Goal: Information Seeking & Learning: Learn about a topic

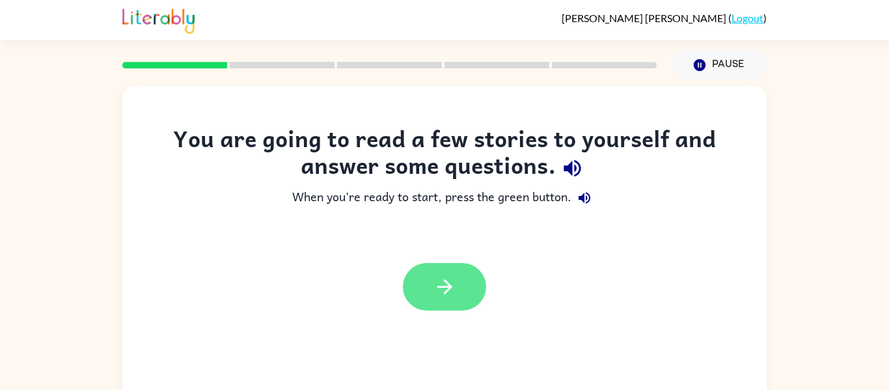
click at [428, 288] on button "button" at bounding box center [444, 287] width 83 height 48
click at [428, 288] on div at bounding box center [444, 287] width 83 height 48
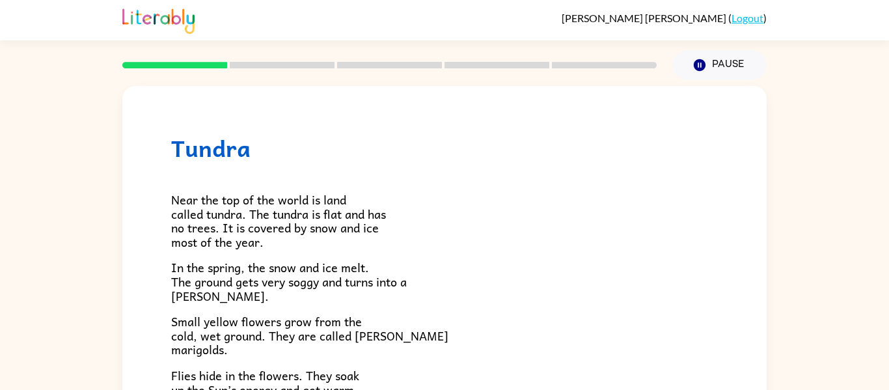
click at [428, 288] on p "In the spring, the snow and ice melt. The ground gets very soggy and turns into…" at bounding box center [444, 281] width 547 height 42
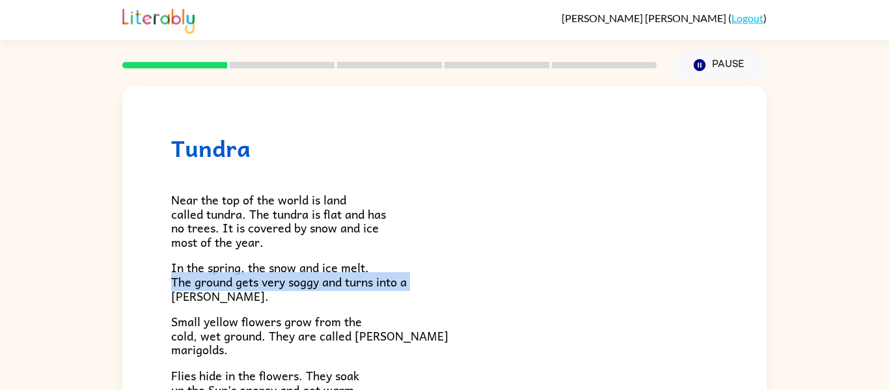
click at [428, 288] on p "In the spring, the snow and ice melt. The ground gets very soggy and turns into…" at bounding box center [444, 281] width 547 height 42
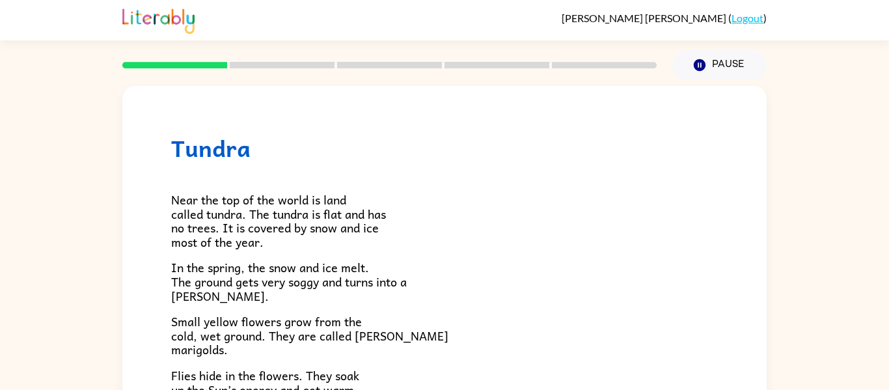
click at [428, 288] on p "In the spring, the snow and ice melt. The ground gets very soggy and turns into…" at bounding box center [444, 281] width 547 height 42
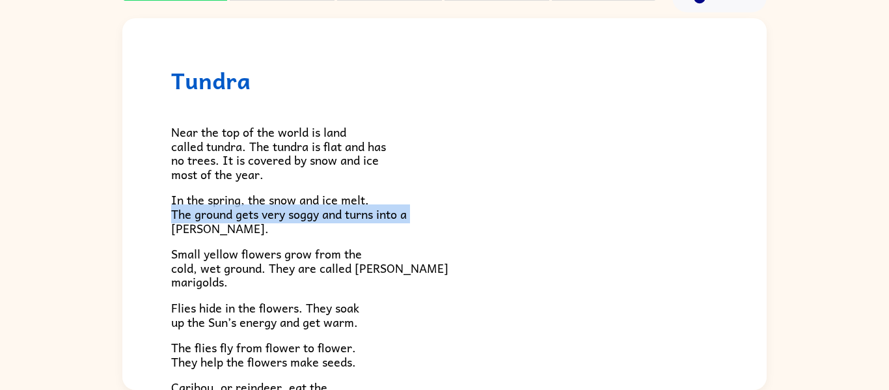
scroll to position [68, 0]
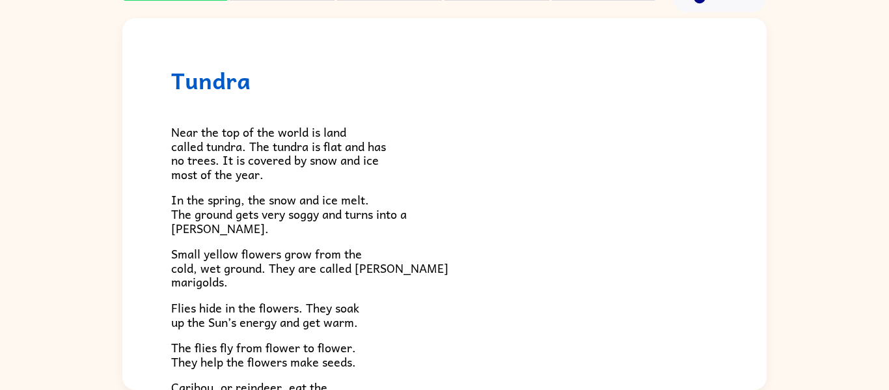
drag, startPoint x: 758, startPoint y: 105, endPoint x: 767, endPoint y: 136, distance: 32.5
click at [767, 136] on div "Tundra Near the top of the world is land called tundra. The tundra is flat and …" at bounding box center [444, 200] width 889 height 377
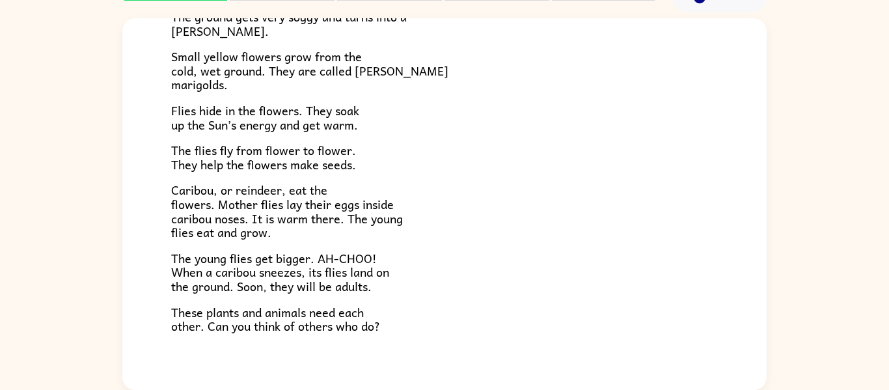
scroll to position [201, 0]
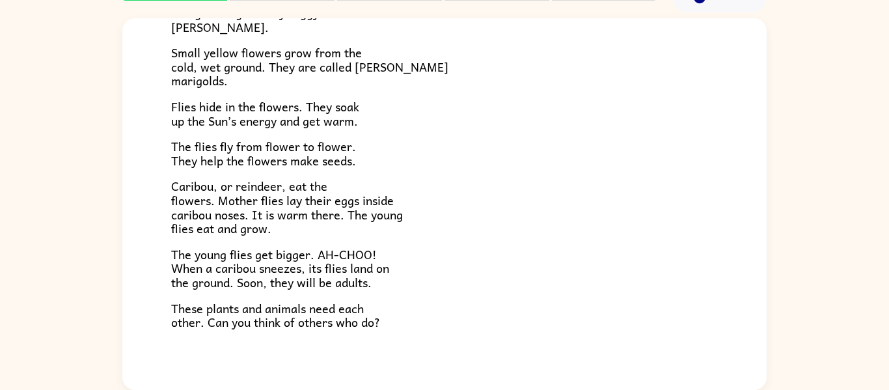
drag, startPoint x: 768, startPoint y: 258, endPoint x: 762, endPoint y: 253, distance: 8.3
click at [762, 253] on div "Tundra Near the top of the world is land called tundra. The tundra is flat and …" at bounding box center [444, 200] width 889 height 377
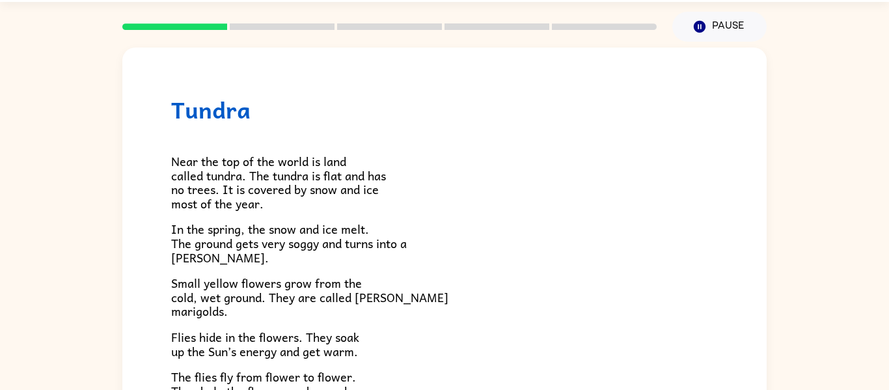
scroll to position [0, 0]
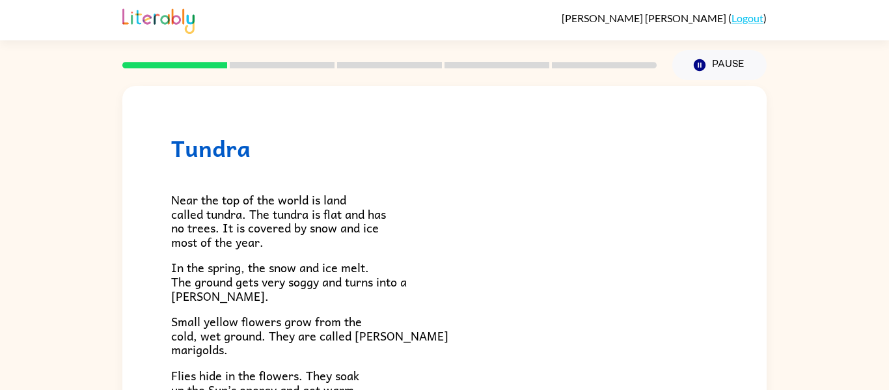
click at [294, 62] on rect at bounding box center [282, 65] width 105 height 7
click at [713, 61] on button "Pause Pause" at bounding box center [719, 65] width 94 height 30
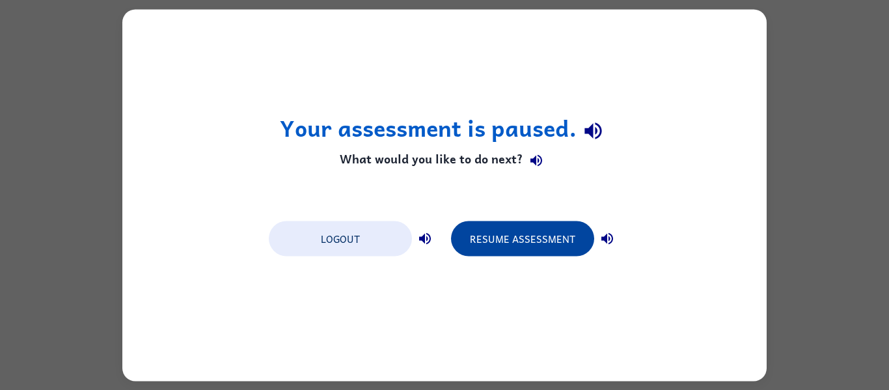
click at [489, 245] on button "Resume Assessment" at bounding box center [522, 238] width 143 height 35
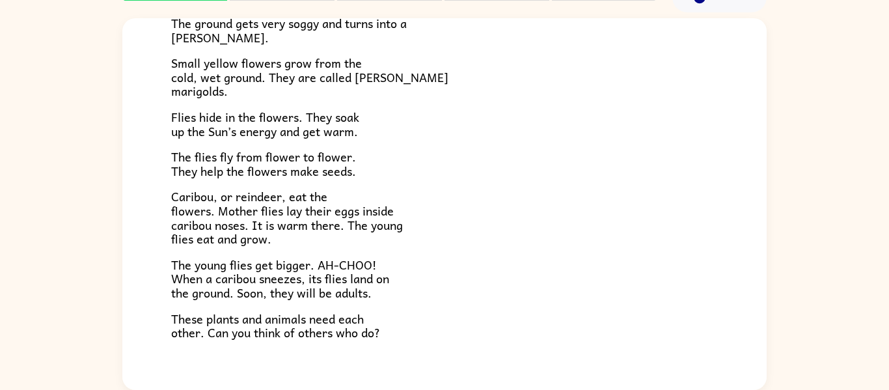
scroll to position [268, 0]
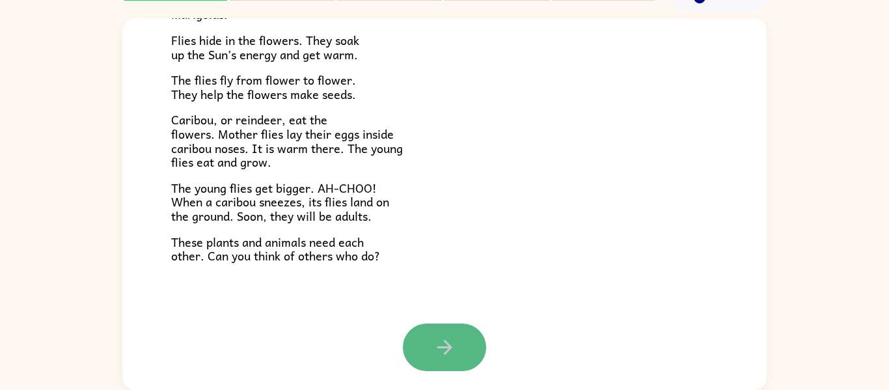
click at [447, 356] on icon "button" at bounding box center [444, 347] width 23 height 23
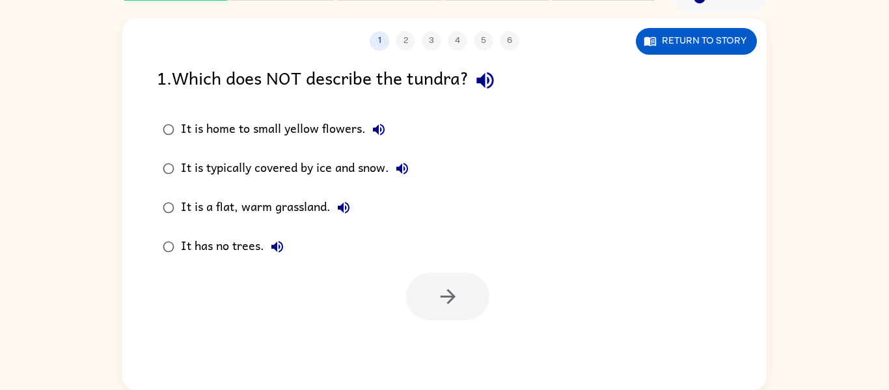
click at [295, 208] on div "It is a flat, warm grassland." at bounding box center [269, 208] width 176 height 26
click at [458, 295] on icon "button" at bounding box center [448, 296] width 23 height 23
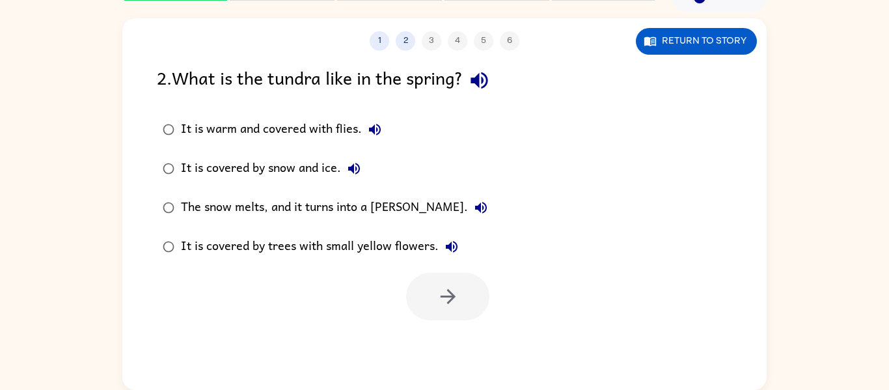
click at [260, 206] on div "The snow melts, and it turns into a [PERSON_NAME]." at bounding box center [337, 208] width 313 height 26
click at [464, 286] on button "button" at bounding box center [447, 297] width 83 height 48
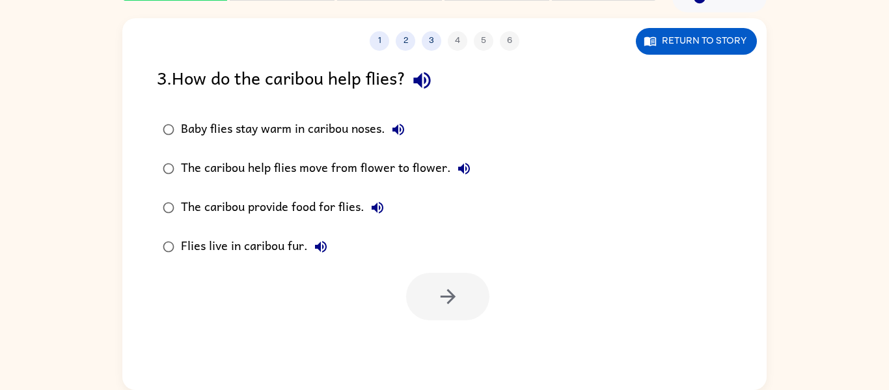
click at [282, 129] on div "Baby flies stay warm in caribou noses." at bounding box center [296, 130] width 230 height 26
click at [445, 277] on button "button" at bounding box center [447, 297] width 83 height 48
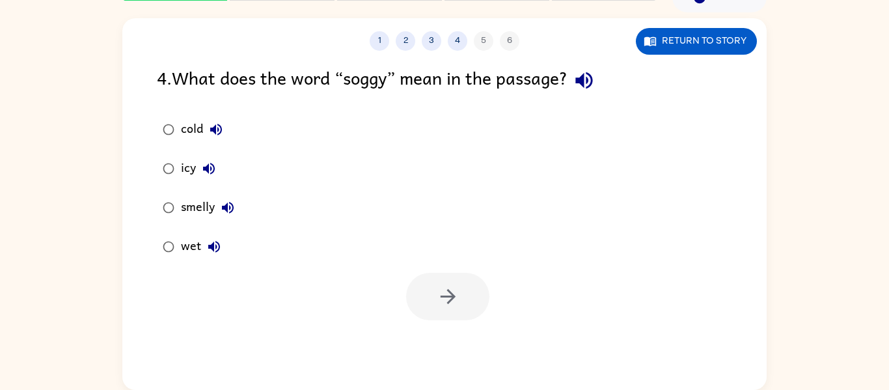
click at [200, 238] on div "wet" at bounding box center [204, 247] width 46 height 26
click at [480, 289] on button "button" at bounding box center [447, 297] width 83 height 48
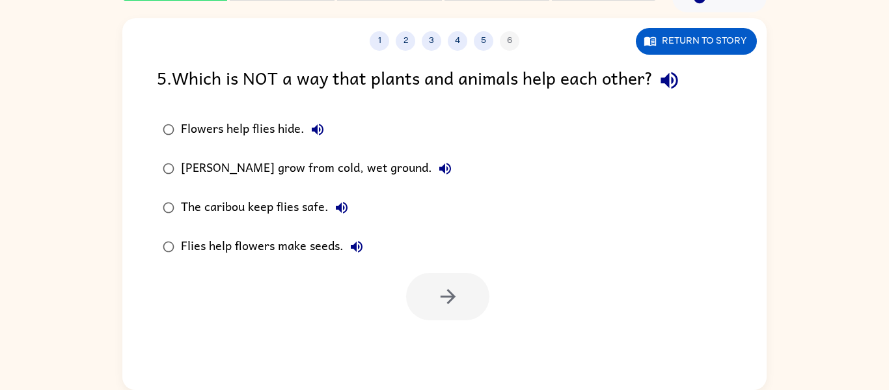
click at [234, 132] on div "Flowers help flies hide." at bounding box center [256, 130] width 150 height 26
click at [437, 281] on button "button" at bounding box center [447, 297] width 83 height 48
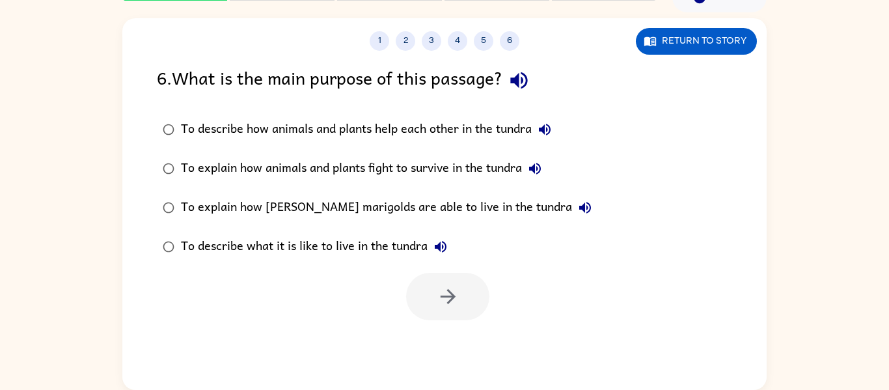
click at [403, 242] on div "To describe what it is like to live in the tundra" at bounding box center [317, 247] width 273 height 26
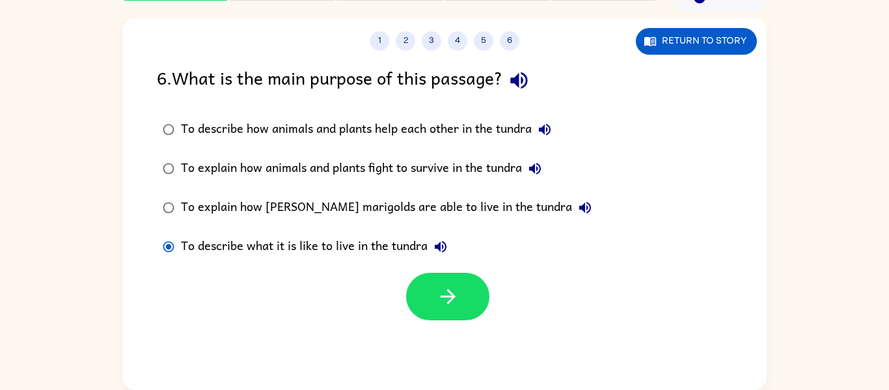
click at [377, 122] on div "To describe how animals and plants help each other in the tundra" at bounding box center [369, 130] width 377 height 26
click at [453, 309] on button "button" at bounding box center [447, 297] width 83 height 48
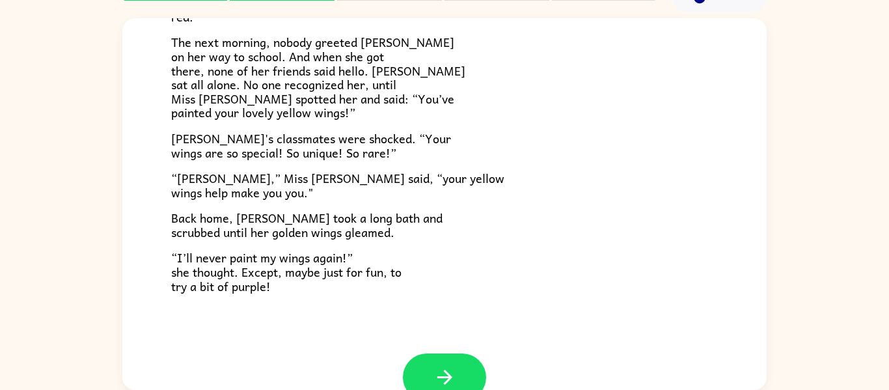
scroll to position [342, 0]
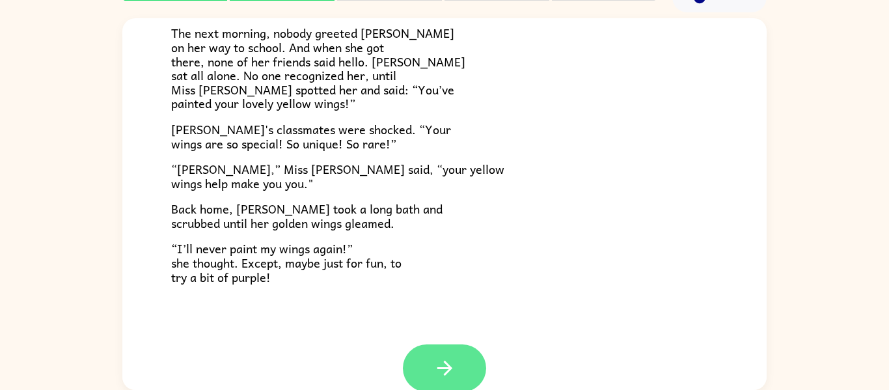
click at [465, 372] on button "button" at bounding box center [444, 368] width 83 height 48
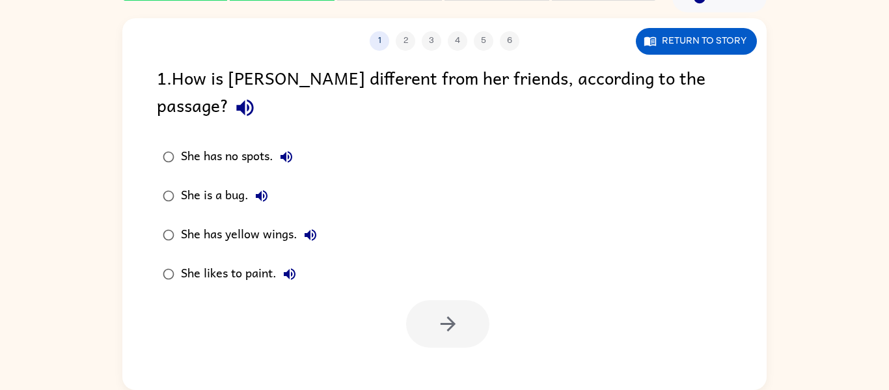
scroll to position [0, 0]
click at [216, 222] on div "She has yellow wings." at bounding box center [252, 235] width 143 height 26
click at [462, 300] on button "button" at bounding box center [447, 324] width 83 height 48
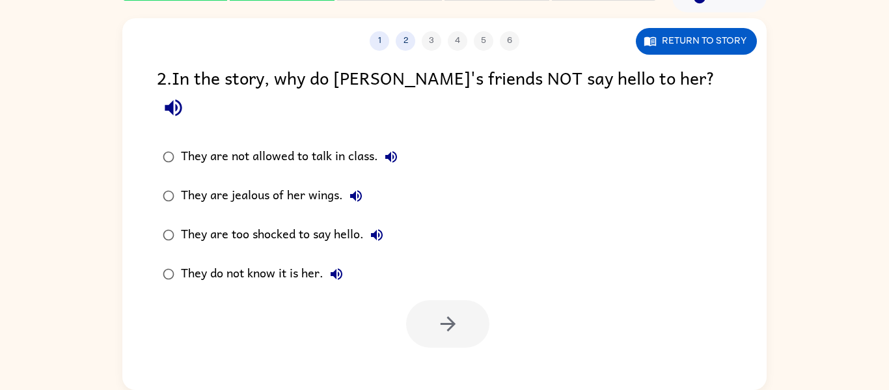
click at [333, 222] on div "They are too shocked to say hello." at bounding box center [285, 235] width 209 height 26
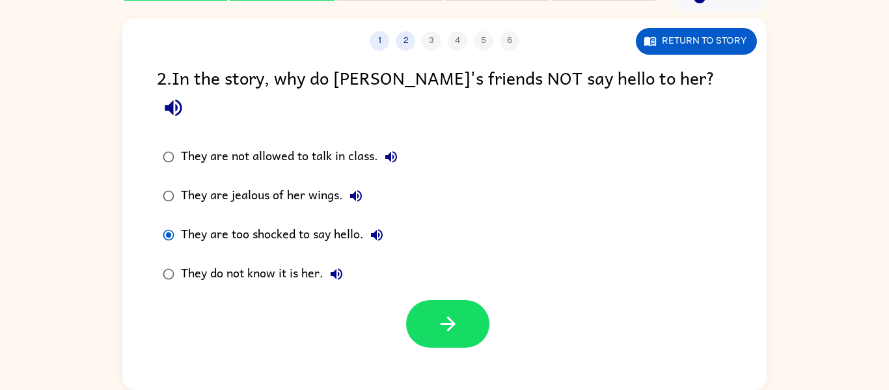
click at [316, 261] on div "They do not know it is her." at bounding box center [265, 274] width 169 height 26
click at [434, 300] on button "button" at bounding box center [447, 324] width 83 height 48
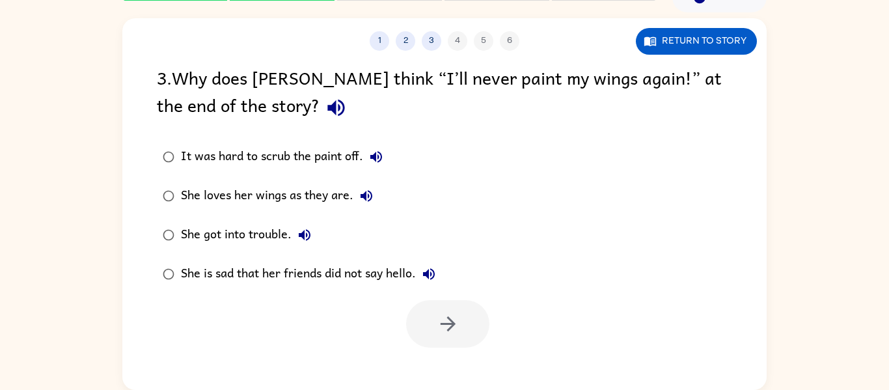
click at [315, 195] on div "She loves her wings as they are." at bounding box center [280, 196] width 199 height 26
click at [474, 316] on button "button" at bounding box center [447, 324] width 83 height 48
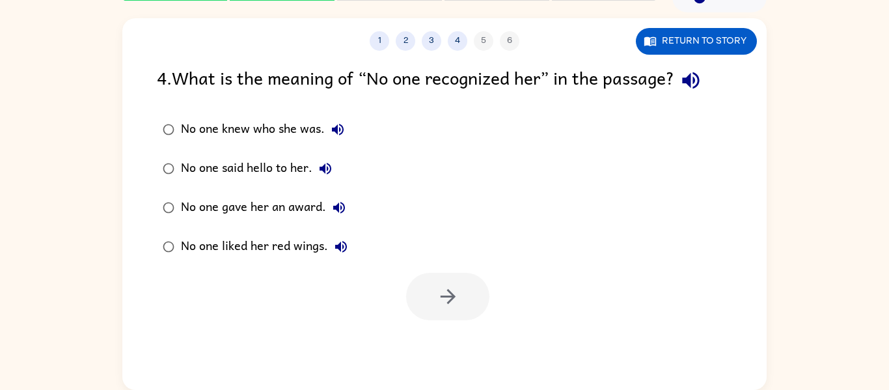
click at [221, 128] on div "No one knew who she was." at bounding box center [266, 130] width 170 height 26
click at [473, 313] on button "button" at bounding box center [447, 297] width 83 height 48
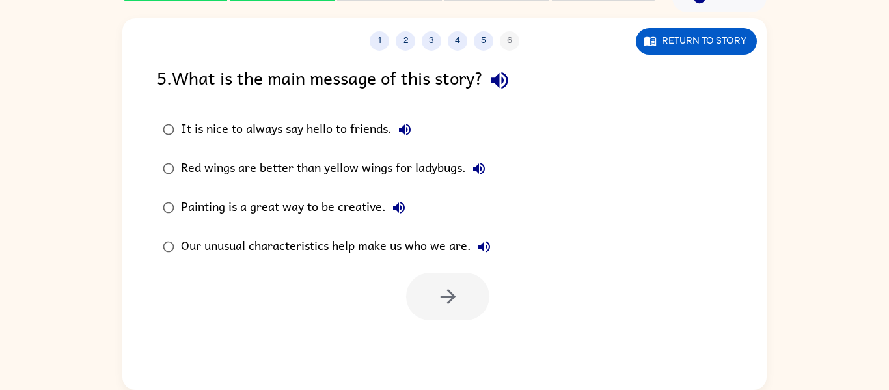
click at [474, 251] on button "Our unusual characteristics help make us who we are." at bounding box center [484, 247] width 26 height 26
click at [481, 245] on icon "button" at bounding box center [484, 247] width 12 height 12
click at [402, 205] on icon "button" at bounding box center [399, 208] width 16 height 16
click at [479, 173] on icon "button" at bounding box center [479, 169] width 12 height 12
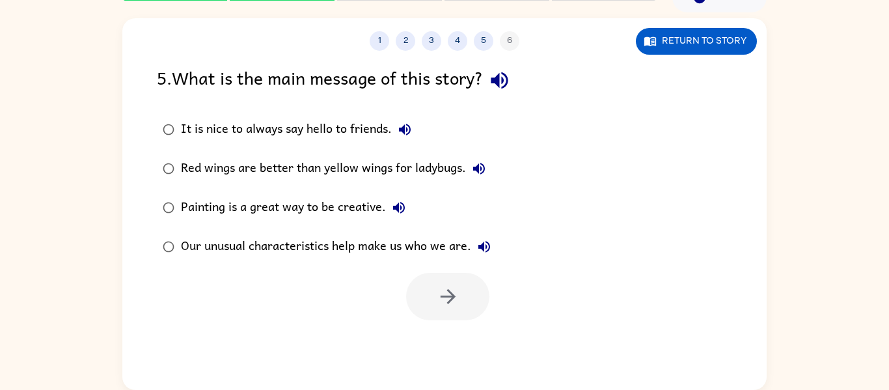
click at [404, 133] on icon "button" at bounding box center [405, 130] width 12 height 12
click at [507, 81] on icon "button" at bounding box center [499, 80] width 17 height 17
click at [504, 83] on icon "button" at bounding box center [499, 80] width 17 height 17
click at [405, 122] on icon "button" at bounding box center [405, 130] width 16 height 16
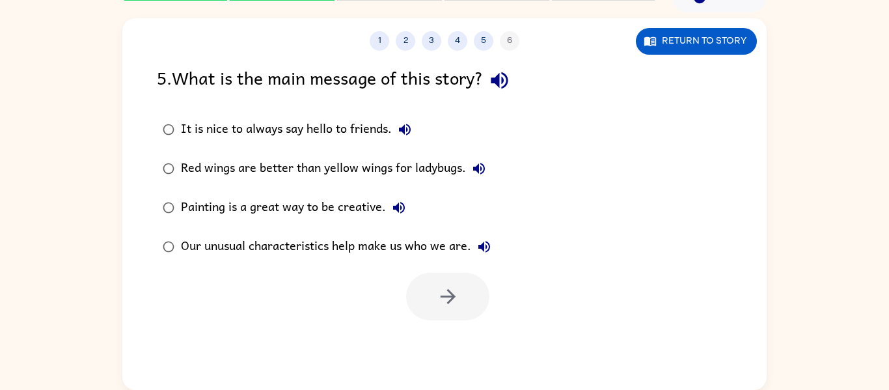
click at [405, 245] on div "Our unusual characteristics help make us who we are." at bounding box center [339, 247] width 316 height 26
click at [468, 299] on button "button" at bounding box center [447, 297] width 83 height 48
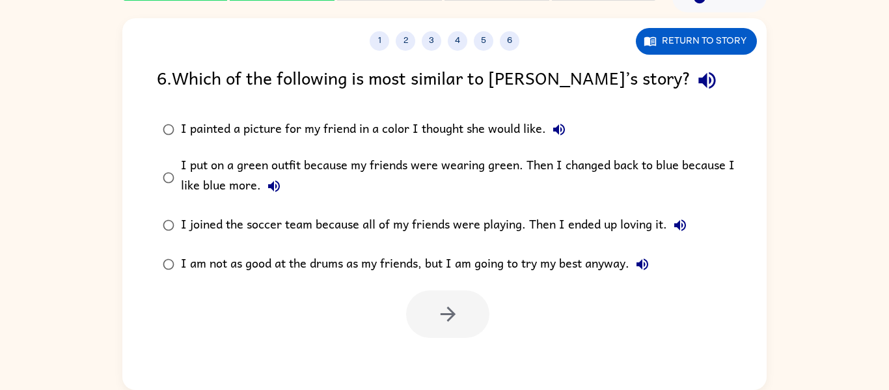
click at [344, 156] on div "I put on a green outfit because my friends were wearing green. Then I changed b…" at bounding box center [465, 178] width 569 height 44
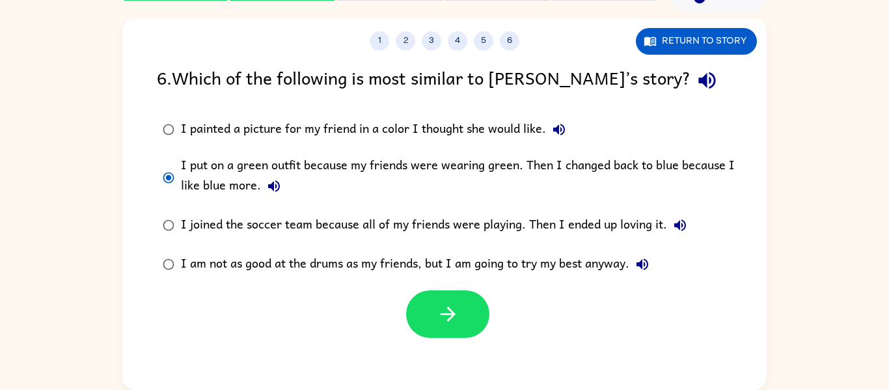
click at [632, 267] on button "I am not as good at the drums as my friends, but I am going to try my best anyw…" at bounding box center [642, 264] width 26 height 26
click at [272, 184] on icon "button" at bounding box center [274, 186] width 12 height 12
click at [443, 295] on button "button" at bounding box center [447, 314] width 83 height 48
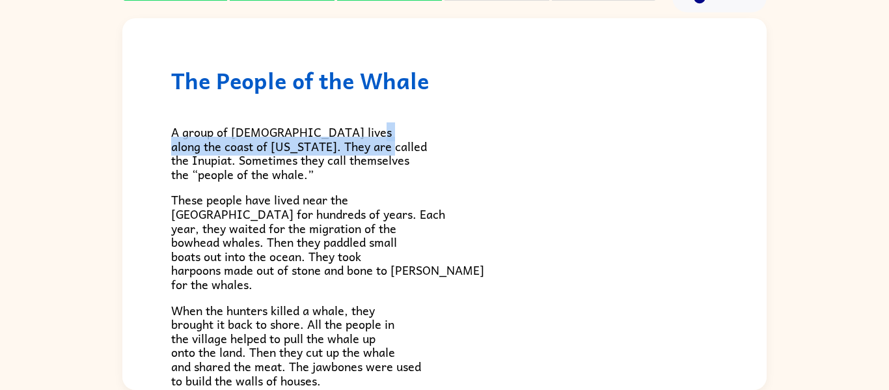
drag, startPoint x: 767, startPoint y: 109, endPoint x: 763, endPoint y: 142, distance: 33.4
click at [763, 142] on div "The People of the Whale A group of [DEMOGRAPHIC_DATA] lives along the coast of …" at bounding box center [444, 200] width 889 height 377
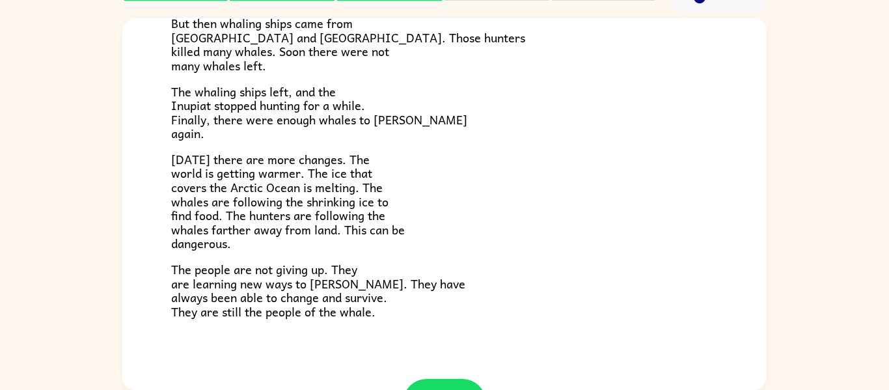
scroll to position [380, 0]
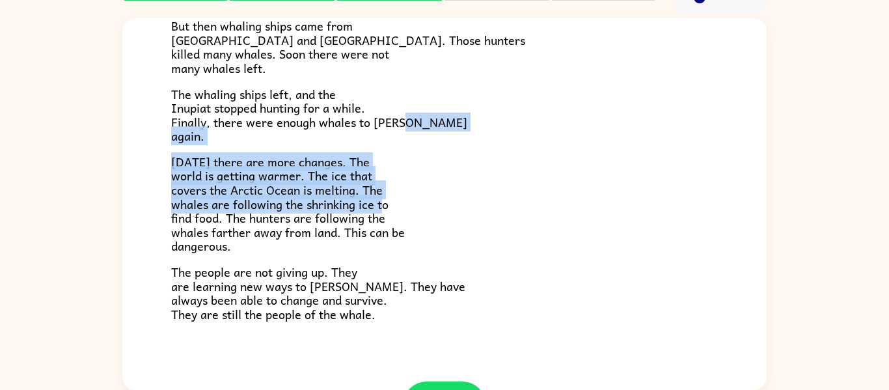
drag, startPoint x: 770, startPoint y: 207, endPoint x: 782, endPoint y: 120, distance: 88.1
click at [782, 120] on div "The People of the Whale A group of [DEMOGRAPHIC_DATA] lives along the coast of …" at bounding box center [444, 200] width 889 height 377
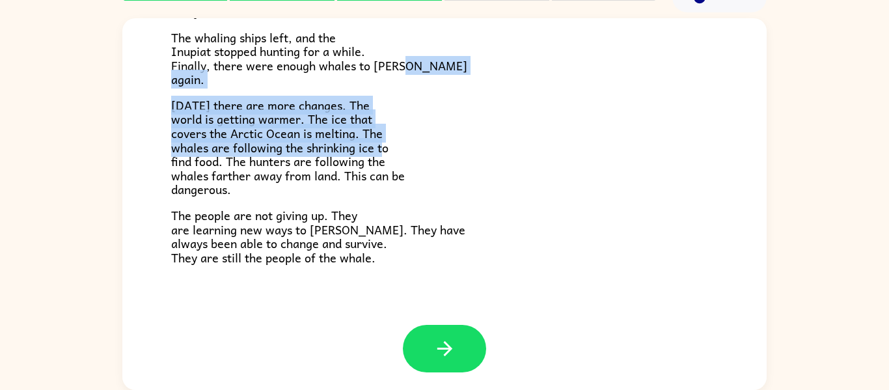
scroll to position [439, 0]
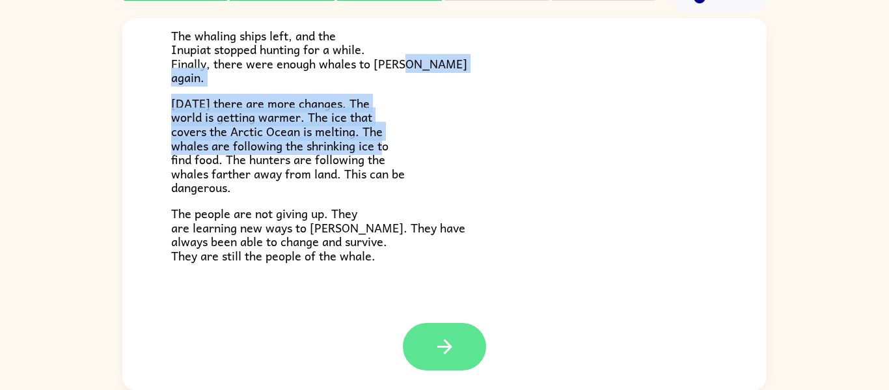
click at [426, 355] on button "button" at bounding box center [444, 347] width 83 height 48
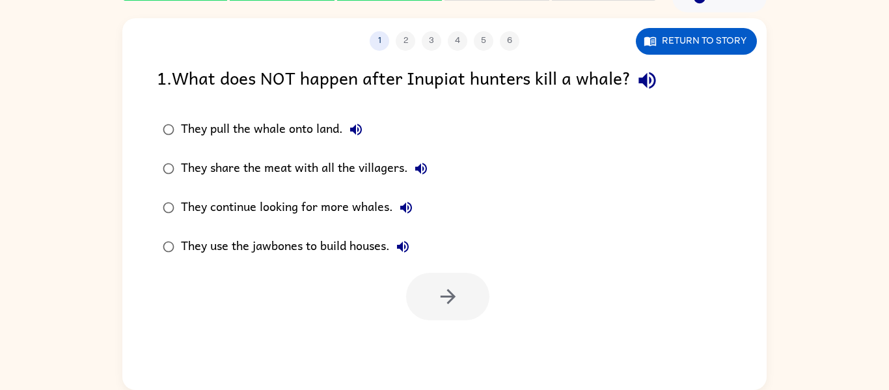
scroll to position [0, 0]
click at [504, 128] on div "They pull the whale onto land. They share the meat with all the villagers. They…" at bounding box center [462, 188] width 610 height 156
click at [307, 203] on div "They continue looking for more whales." at bounding box center [300, 208] width 238 height 26
click at [432, 282] on button "button" at bounding box center [447, 297] width 83 height 48
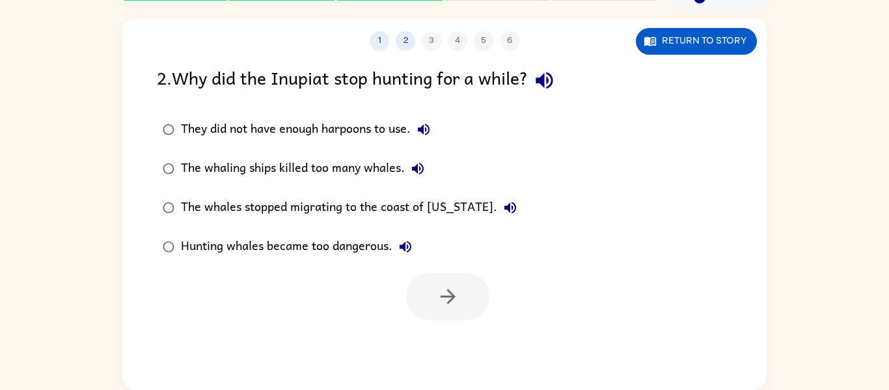
click at [359, 240] on div "Hunting whales became too dangerous." at bounding box center [300, 247] width 238 height 26
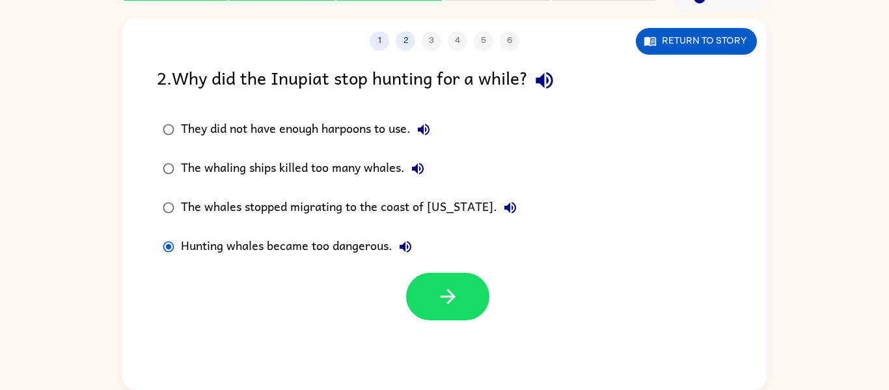
click at [330, 163] on div "The whaling ships killed too many whales." at bounding box center [306, 169] width 250 height 26
click at [426, 302] on button "button" at bounding box center [447, 297] width 83 height 48
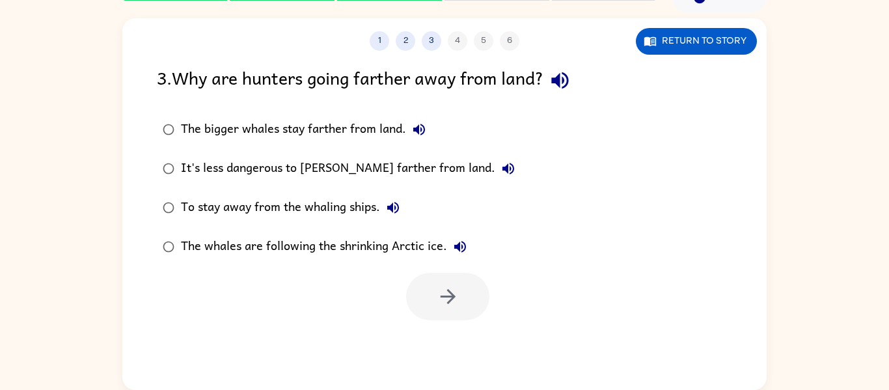
click at [386, 246] on div "The whales are following the shrinking Arctic ice." at bounding box center [327, 247] width 292 height 26
click at [438, 287] on icon "button" at bounding box center [448, 296] width 23 height 23
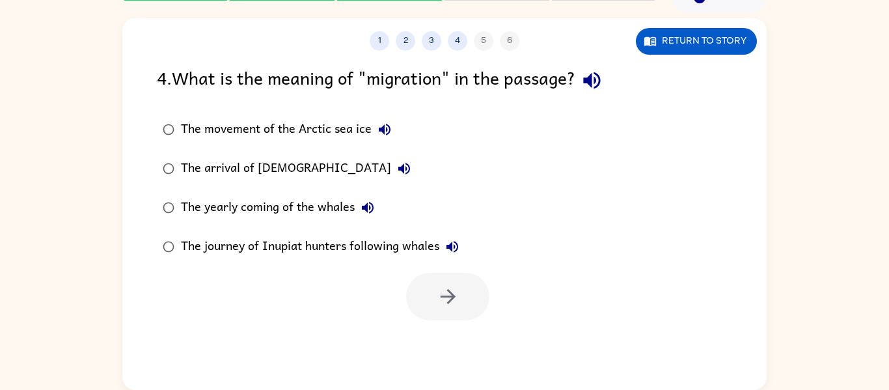
click at [195, 129] on div "The movement of the Arctic sea ice" at bounding box center [289, 130] width 217 height 26
click at [423, 292] on button "button" at bounding box center [447, 297] width 83 height 48
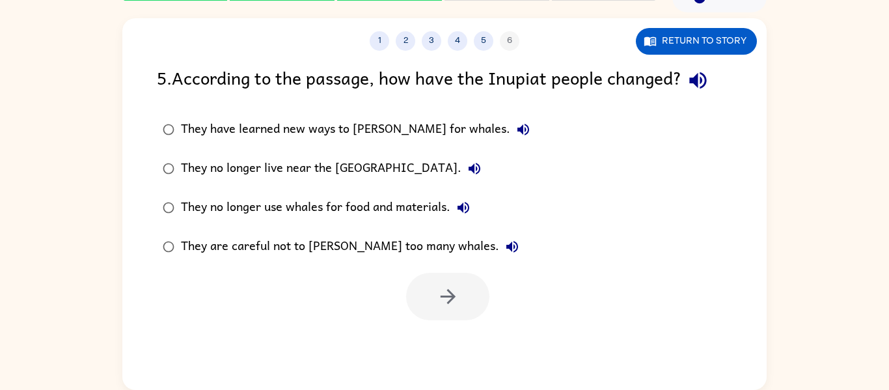
click at [236, 131] on div "They have learned new ways to [PERSON_NAME] for whales." at bounding box center [358, 130] width 355 height 26
click at [443, 314] on button "button" at bounding box center [447, 297] width 83 height 48
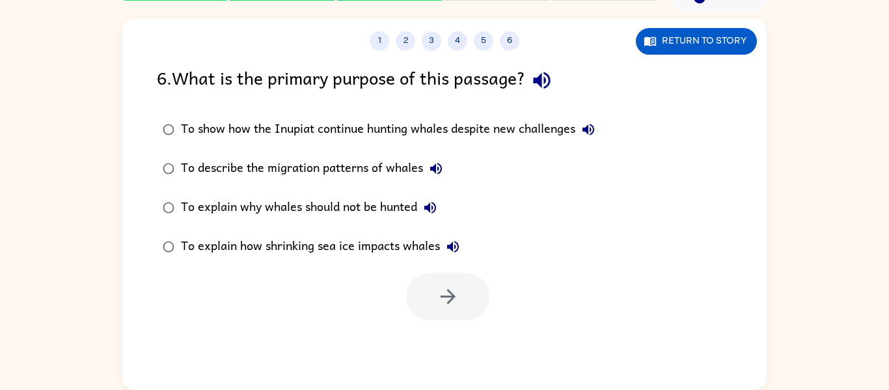
click at [540, 83] on icon "button" at bounding box center [541, 80] width 23 height 23
click at [592, 127] on icon "button" at bounding box center [589, 130] width 16 height 16
click at [433, 165] on icon "button" at bounding box center [436, 169] width 16 height 16
click at [434, 207] on icon "button" at bounding box center [430, 208] width 12 height 12
click at [447, 249] on icon "button" at bounding box center [453, 247] width 16 height 16
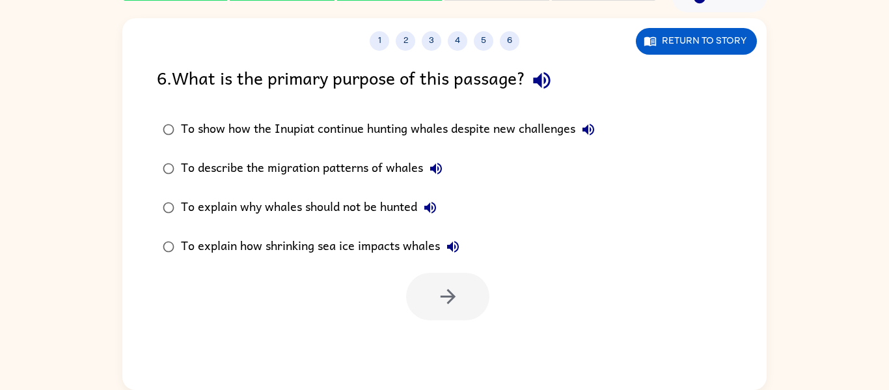
click at [383, 249] on div "To explain how shrinking sea ice impacts whales" at bounding box center [323, 247] width 285 height 26
click at [441, 299] on icon "button" at bounding box center [448, 296] width 23 height 23
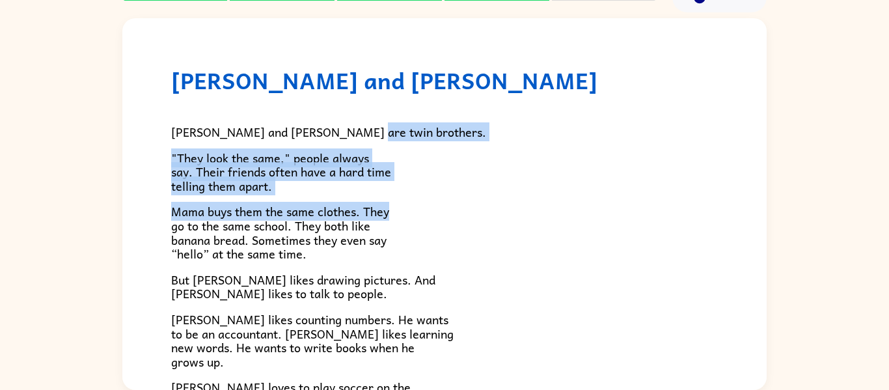
drag, startPoint x: 767, startPoint y: 123, endPoint x: 765, endPoint y: 198, distance: 74.9
click at [765, 198] on div "[PERSON_NAME] and [PERSON_NAME] and [PERSON_NAME] are twin brothers. "They look…" at bounding box center [444, 200] width 889 height 377
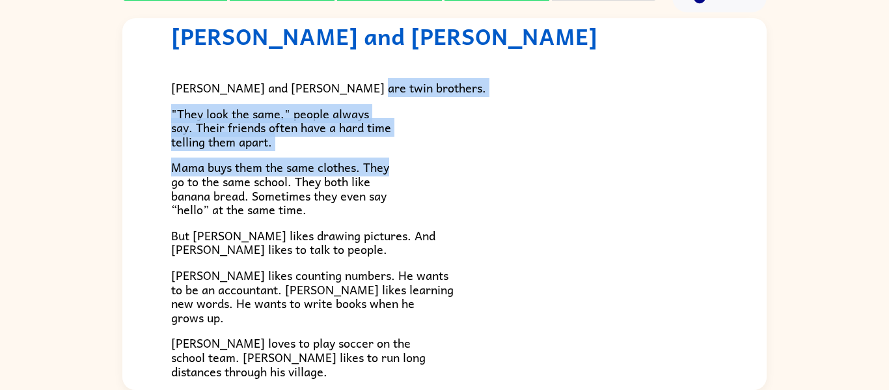
scroll to position [46, 0]
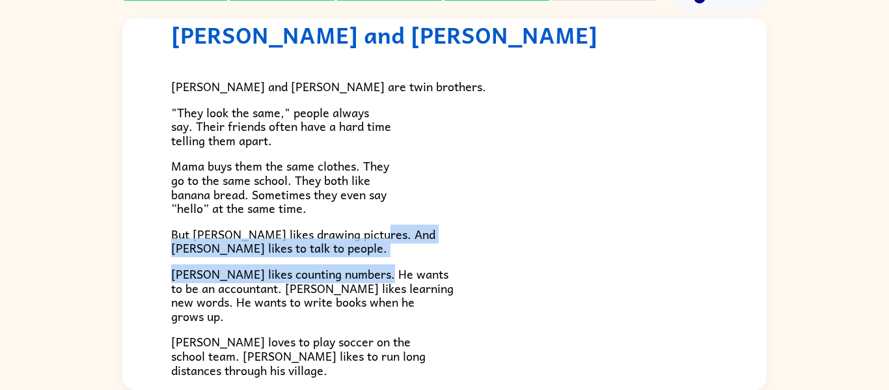
drag, startPoint x: 781, startPoint y: 219, endPoint x: 781, endPoint y: 270, distance: 51.4
click at [781, 270] on div "[PERSON_NAME] and [PERSON_NAME] and [PERSON_NAME] are twin brothers. "They look…" at bounding box center [444, 200] width 889 height 377
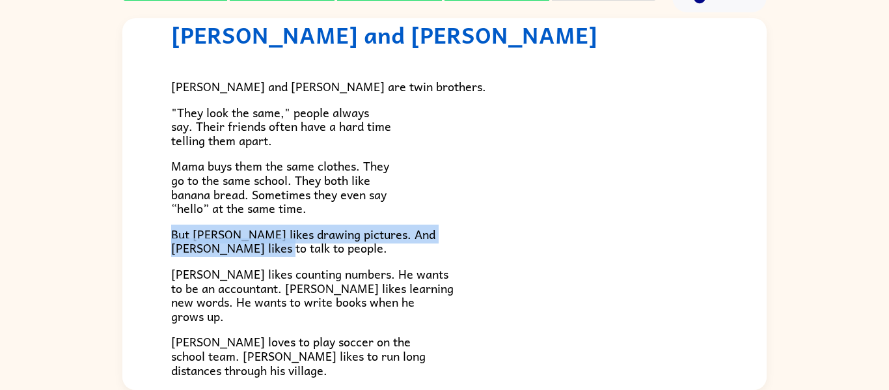
drag, startPoint x: 778, startPoint y: 205, endPoint x: 775, endPoint y: 239, distance: 34.0
click at [775, 239] on div "[PERSON_NAME] and [PERSON_NAME] and [PERSON_NAME] are twin brothers. "They look…" at bounding box center [444, 200] width 889 height 377
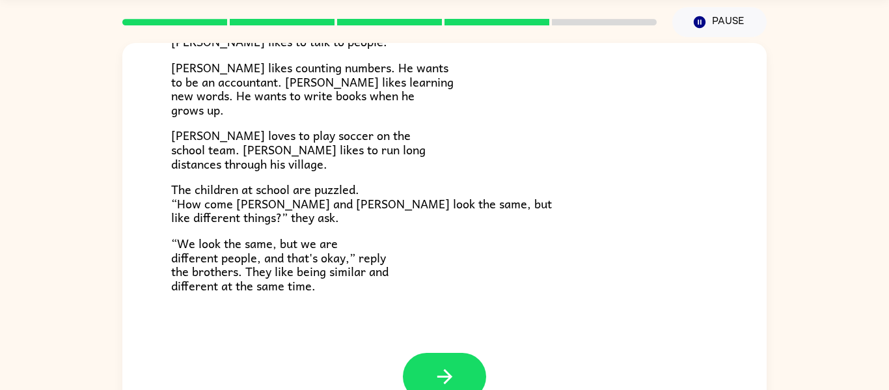
scroll to position [282, 0]
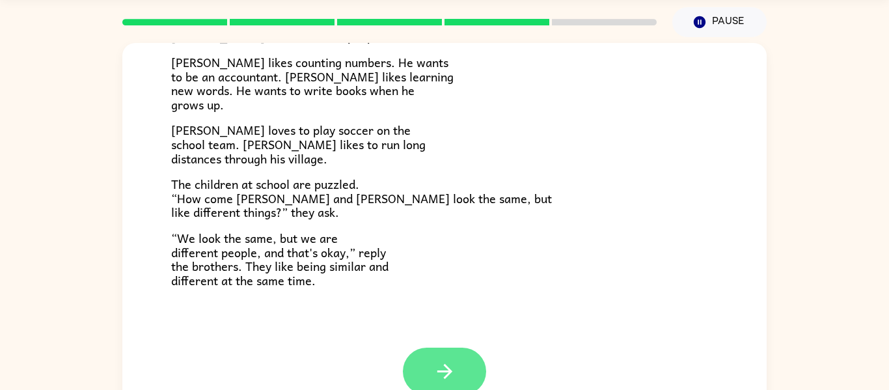
click at [435, 375] on icon "button" at bounding box center [444, 371] width 23 height 23
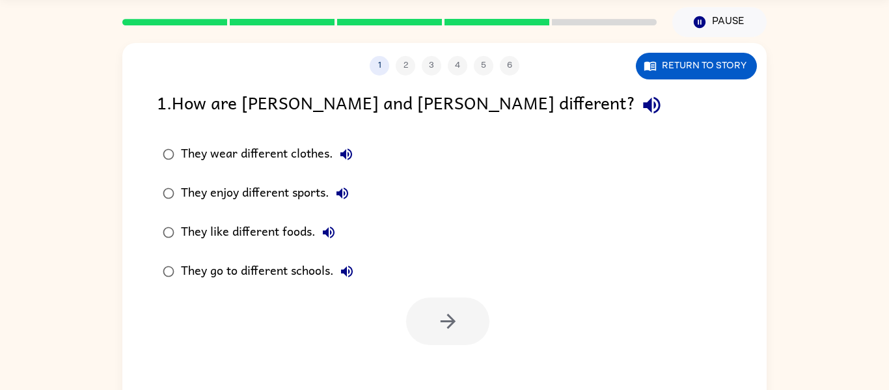
scroll to position [0, 0]
click at [280, 187] on div "They enjoy different sports." at bounding box center [268, 193] width 174 height 26
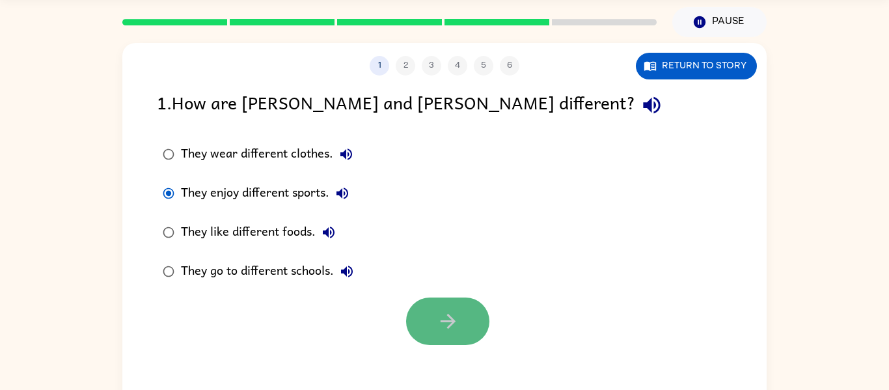
click at [461, 316] on button "button" at bounding box center [447, 321] width 83 height 48
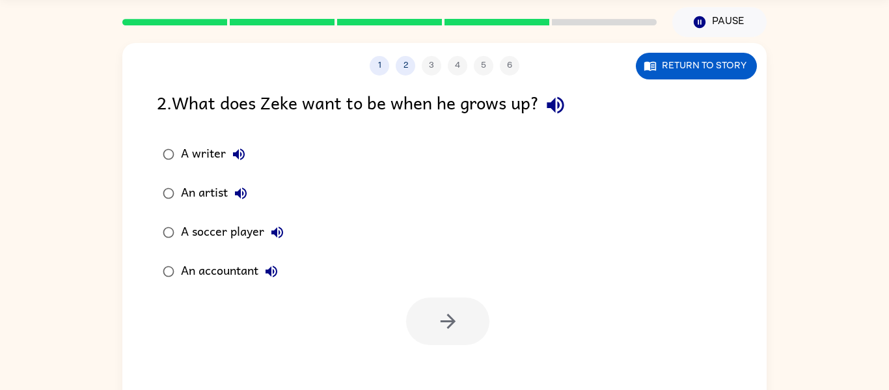
click at [195, 150] on div "A writer" at bounding box center [216, 154] width 71 height 26
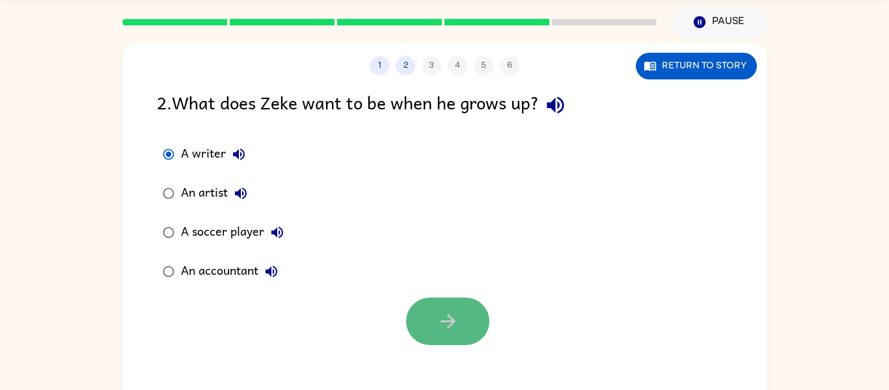
click at [418, 303] on button "button" at bounding box center [447, 321] width 83 height 48
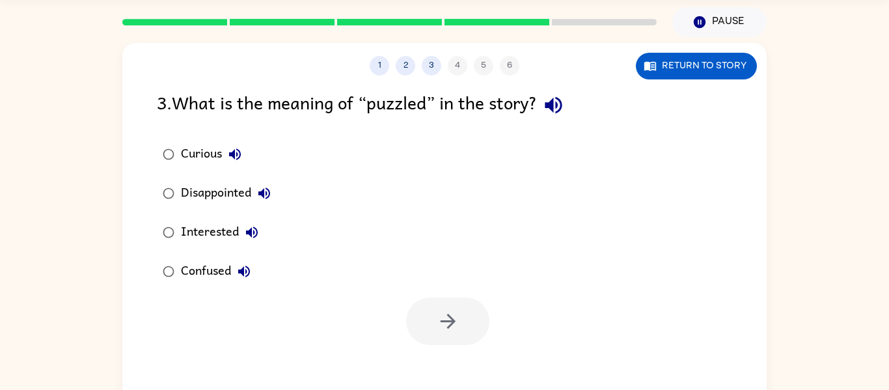
click at [225, 273] on div "Confused" at bounding box center [219, 271] width 76 height 26
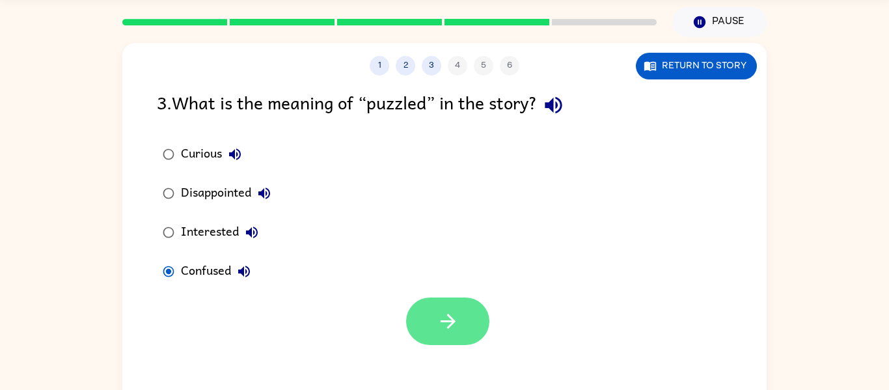
click at [456, 320] on icon "button" at bounding box center [448, 321] width 23 height 23
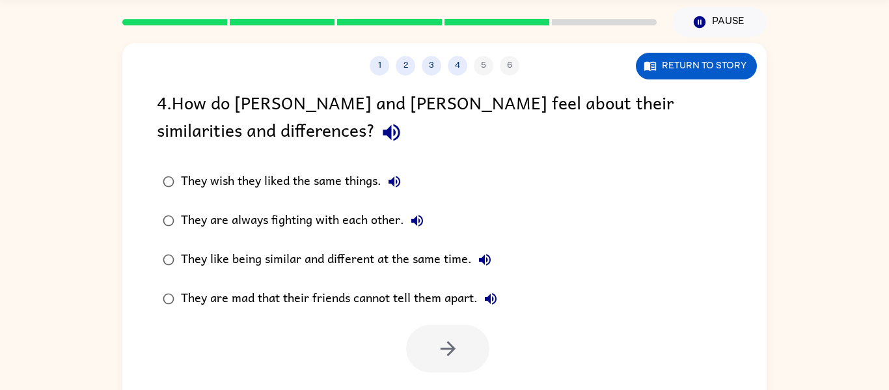
click at [321, 267] on div "They like being similar and different at the same time." at bounding box center [339, 260] width 317 height 26
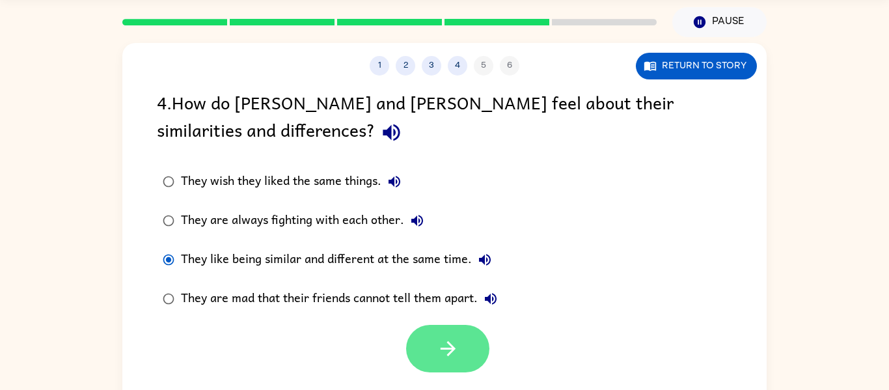
click at [412, 357] on button "button" at bounding box center [447, 349] width 83 height 48
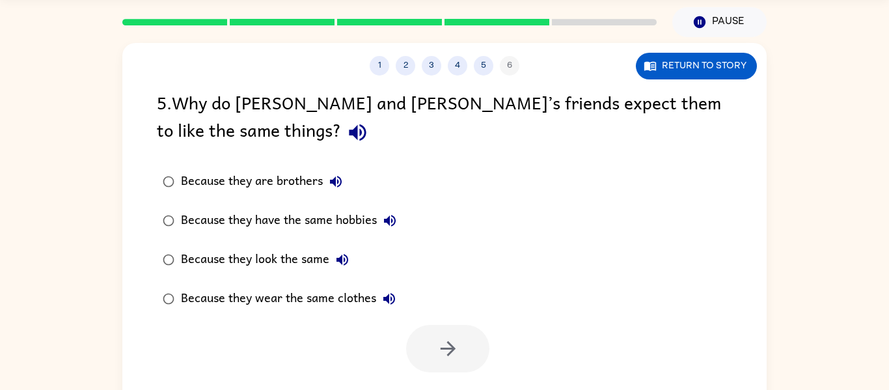
click at [298, 262] on div "Because they look the same" at bounding box center [268, 260] width 174 height 26
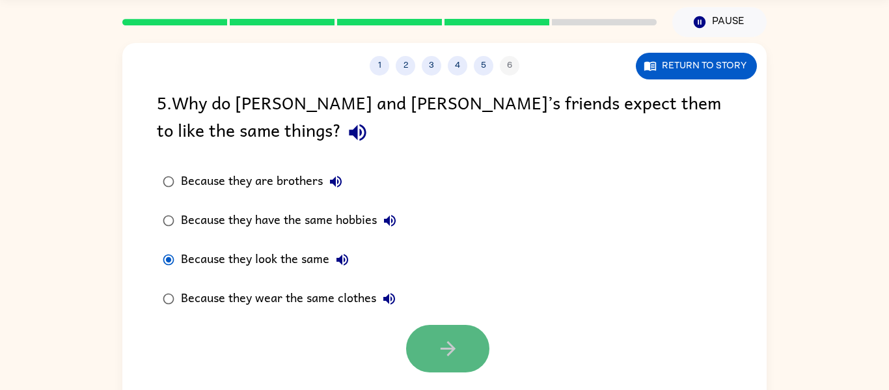
click at [465, 346] on button "button" at bounding box center [447, 349] width 83 height 48
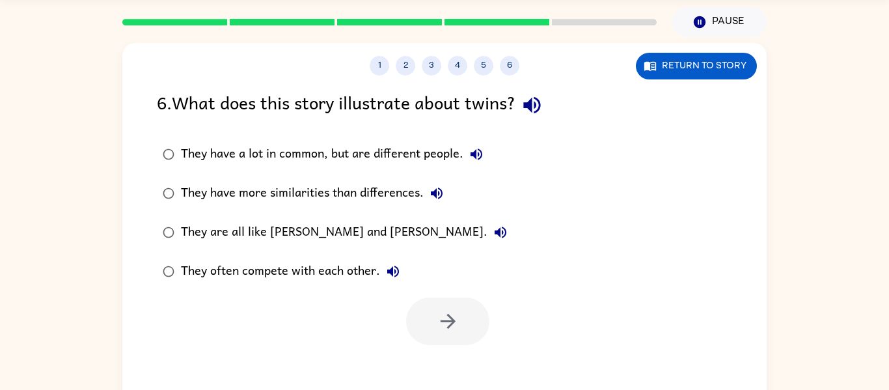
click at [377, 150] on div "They have a lot in common, but are different people." at bounding box center [335, 154] width 309 height 26
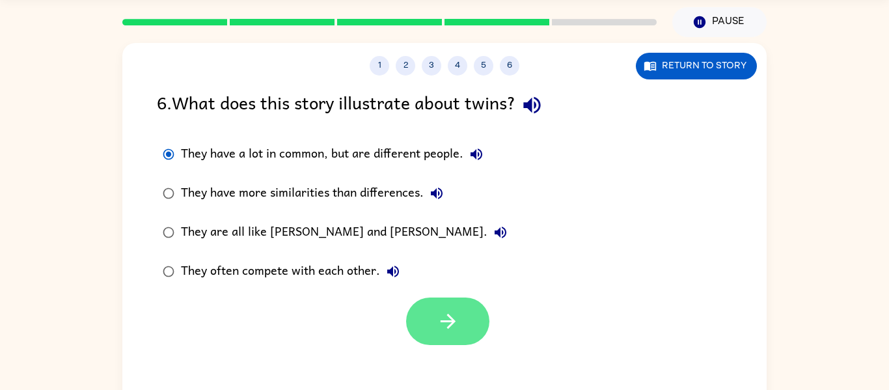
click at [428, 313] on button "button" at bounding box center [447, 321] width 83 height 48
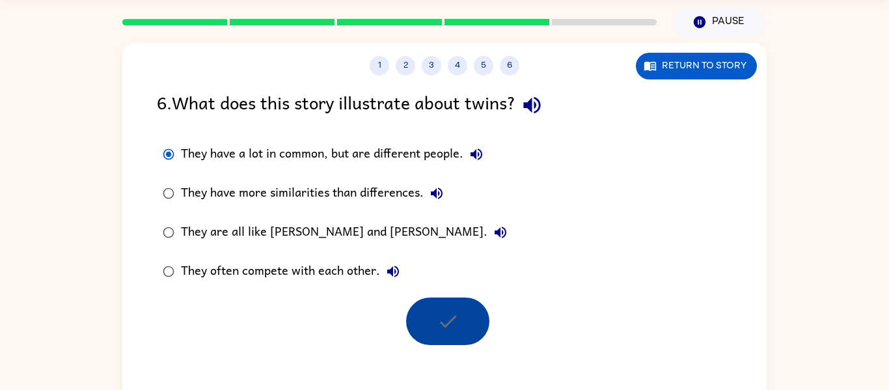
scroll to position [31, 0]
